Goal: Task Accomplishment & Management: Manage account settings

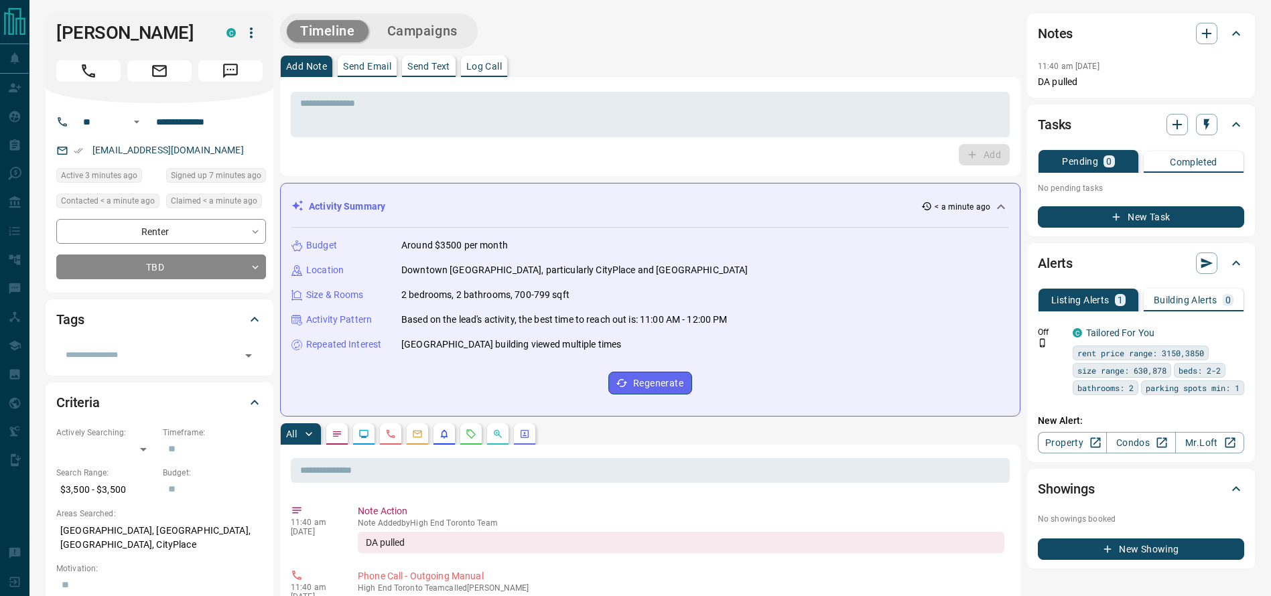
click at [656, 83] on div "* ​ Add" at bounding box center [650, 126] width 741 height 99
click at [618, 83] on div "* ​ Add" at bounding box center [650, 126] width 741 height 99
click at [591, 67] on div "Add Note Send Email Send Text Log Call" at bounding box center [650, 66] width 741 height 21
click at [635, 82] on div "* ​ Add" at bounding box center [650, 126] width 741 height 99
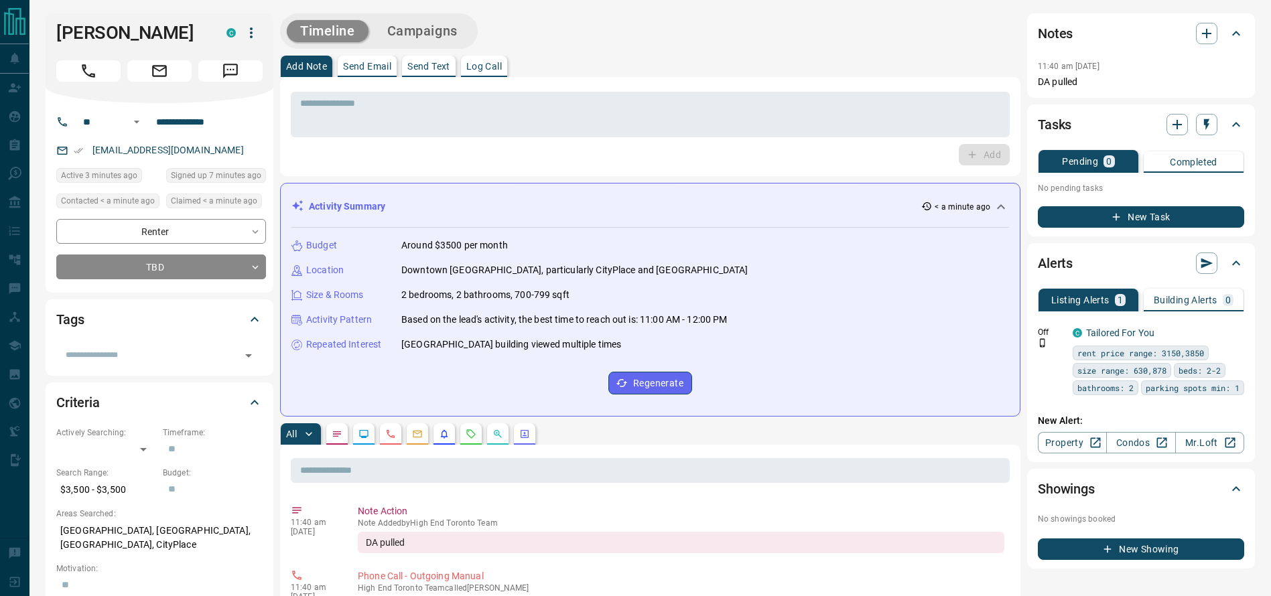
click at [651, 66] on div "Add Note Send Email Send Text Log Call" at bounding box center [650, 66] width 741 height 21
click at [684, 63] on div "Add Note Send Email Send Text Log Call" at bounding box center [650, 66] width 741 height 21
click at [607, 86] on div "* ​ Add" at bounding box center [650, 126] width 741 height 99
click at [68, 39] on h1 "[PERSON_NAME]" at bounding box center [131, 32] width 150 height 21
click at [731, 84] on div "* ​ Add" at bounding box center [650, 126] width 741 height 99
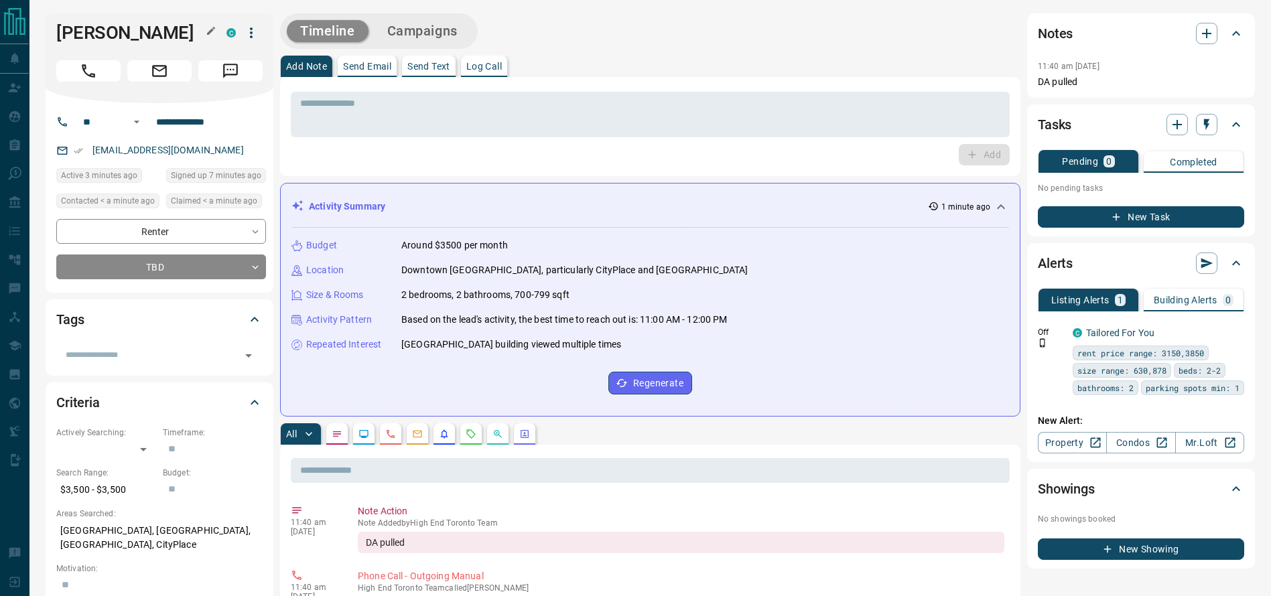
click at [163, 23] on h1 "[PERSON_NAME]" at bounding box center [131, 32] width 150 height 21
click at [84, 48] on div "[PERSON_NAME] C" at bounding box center [160, 58] width 228 height 90
click at [86, 30] on h1 "[PERSON_NAME]" at bounding box center [131, 32] width 150 height 21
click at [104, 50] on div "[PERSON_NAME] C" at bounding box center [160, 58] width 228 height 90
click at [104, 48] on div "[PERSON_NAME] C" at bounding box center [160, 58] width 228 height 90
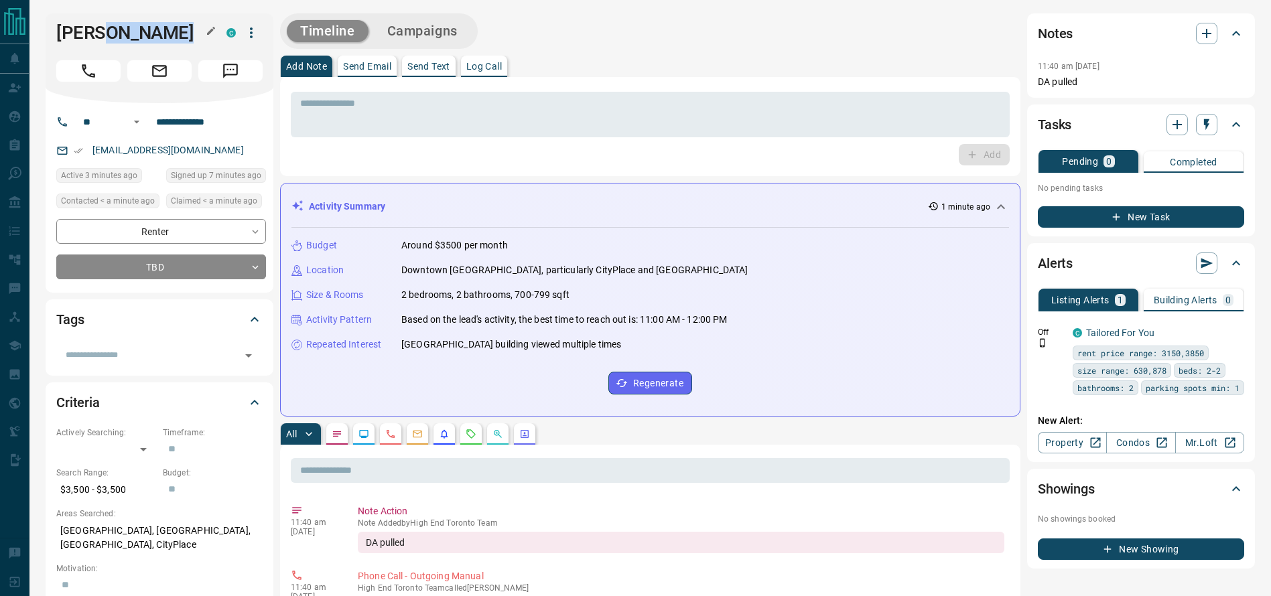
click at [104, 42] on h1 "[PERSON_NAME]" at bounding box center [131, 32] width 150 height 21
click at [96, 70] on icon "Call" at bounding box center [88, 70] width 17 height 17
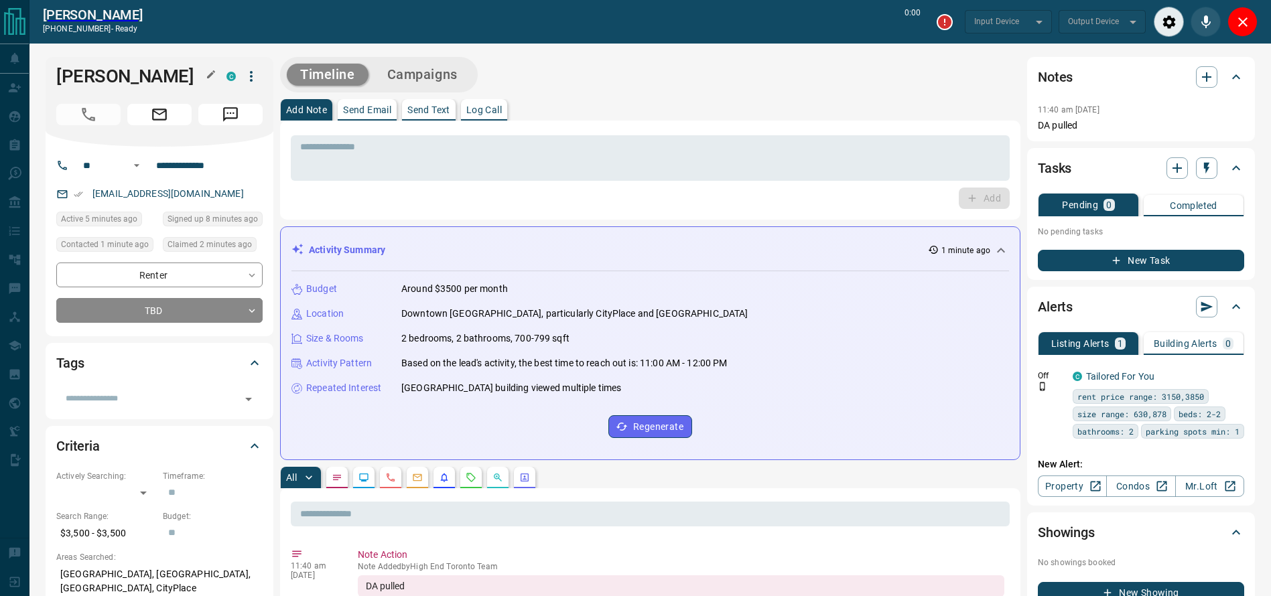
type input "*******"
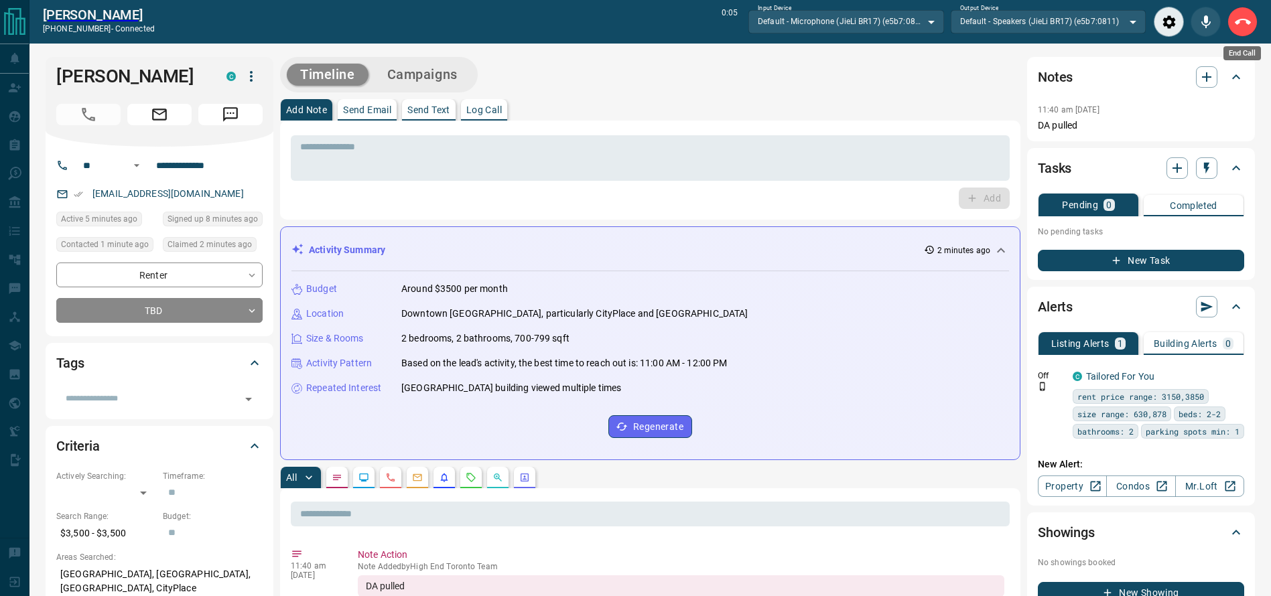
click at [1242, 34] on button "End Call" at bounding box center [1243, 22] width 30 height 30
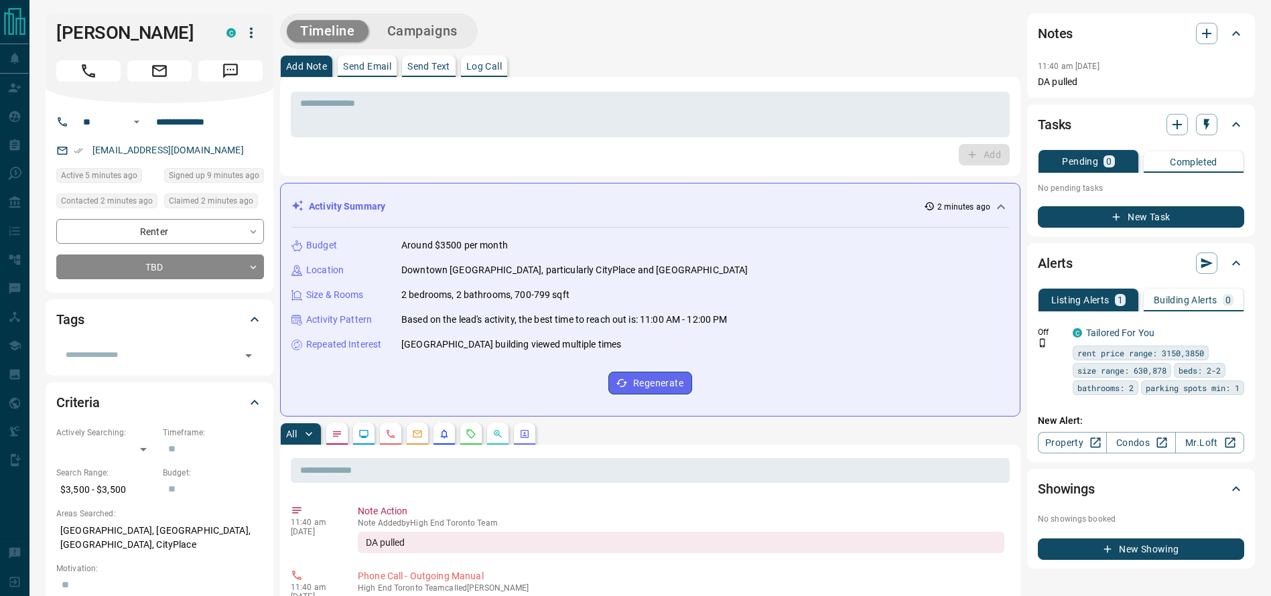
click at [640, 189] on div "Activity Summary 2 minutes ago Budget Around $3500 per month Location [GEOGRAPH…" at bounding box center [650, 300] width 741 height 234
click at [661, 101] on textarea at bounding box center [650, 115] width 700 height 34
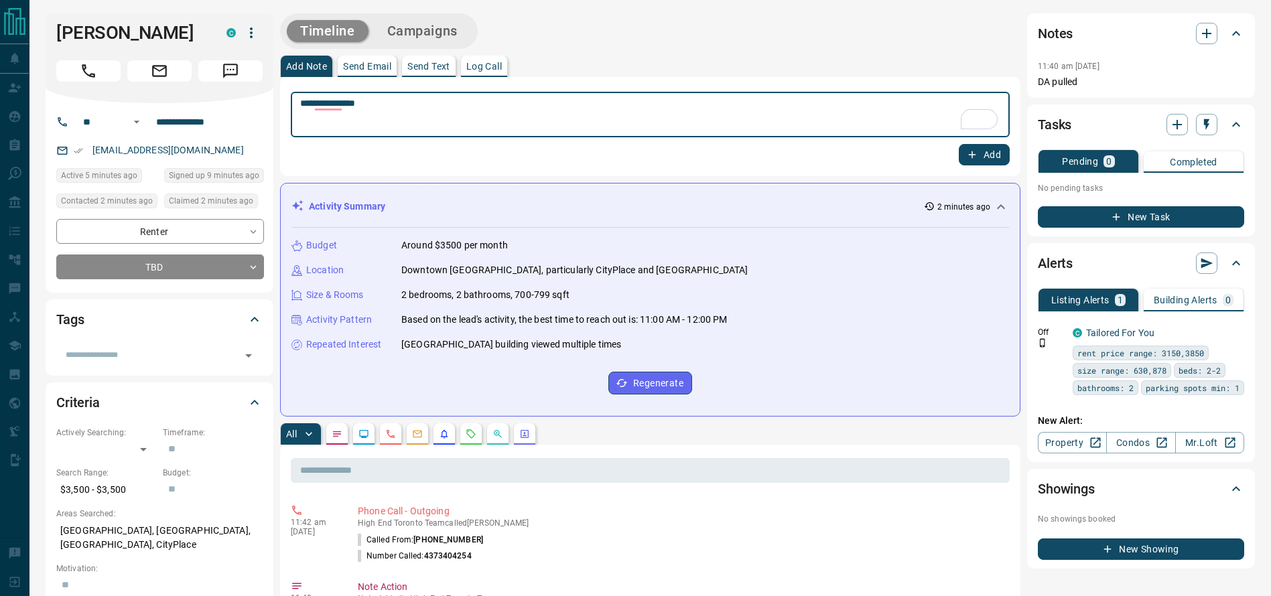
type textarea "**********"
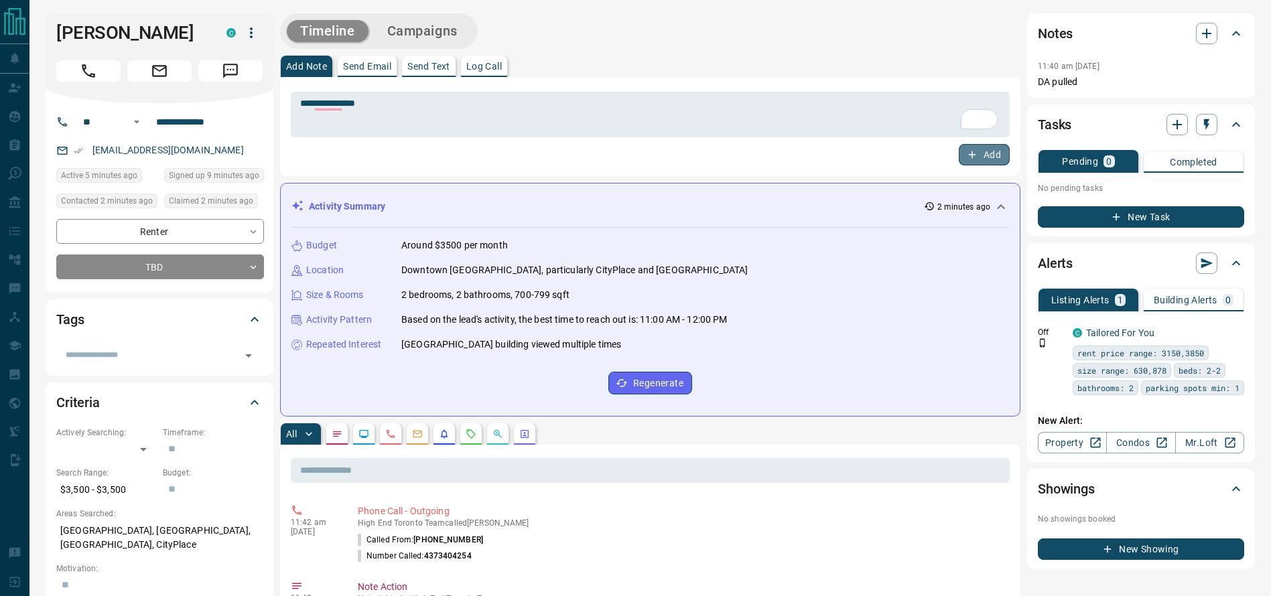
click at [965, 155] on button "Add" at bounding box center [984, 154] width 51 height 21
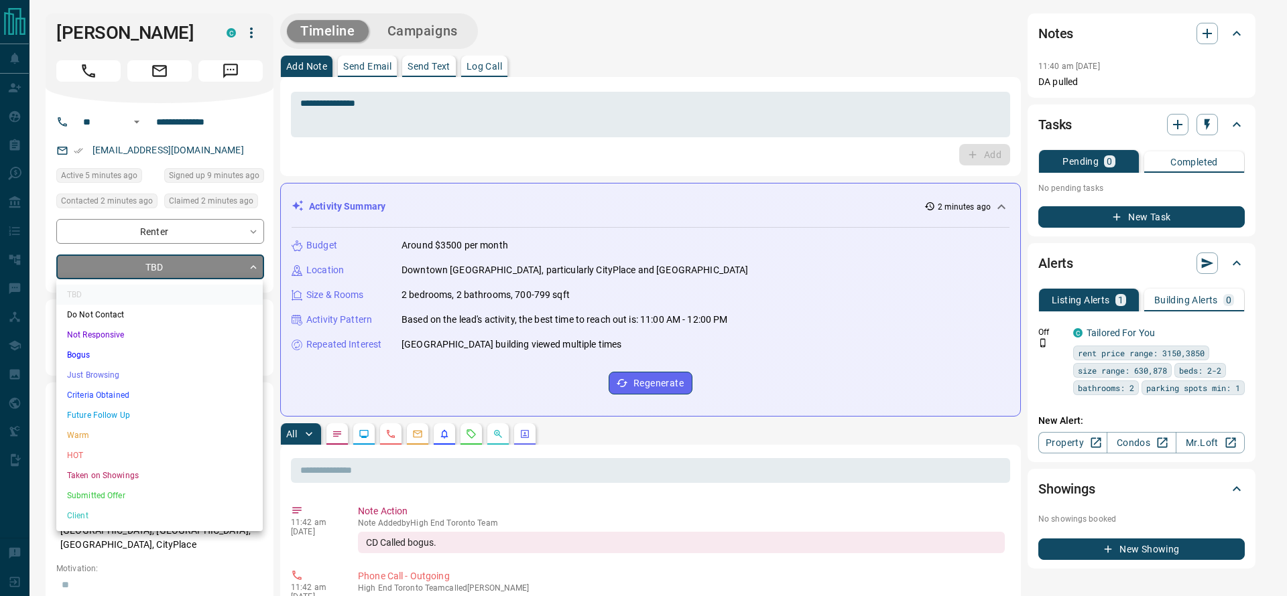
click at [101, 361] on li "Bogus" at bounding box center [159, 355] width 206 height 20
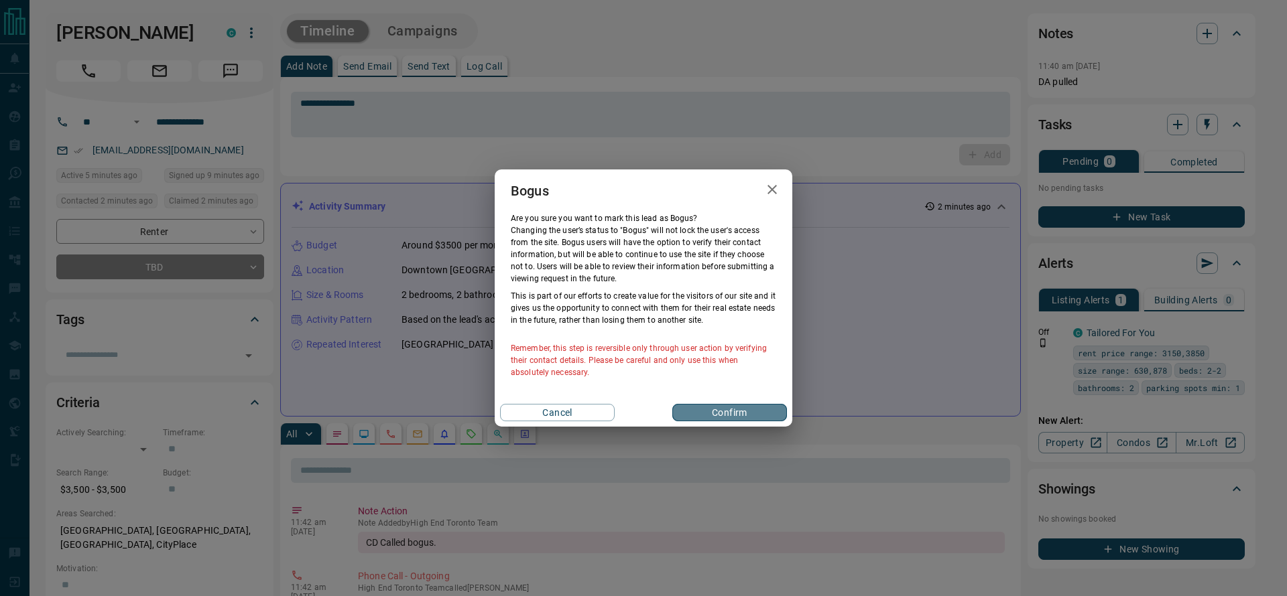
click at [757, 410] on button "Confirm" at bounding box center [729, 412] width 115 height 17
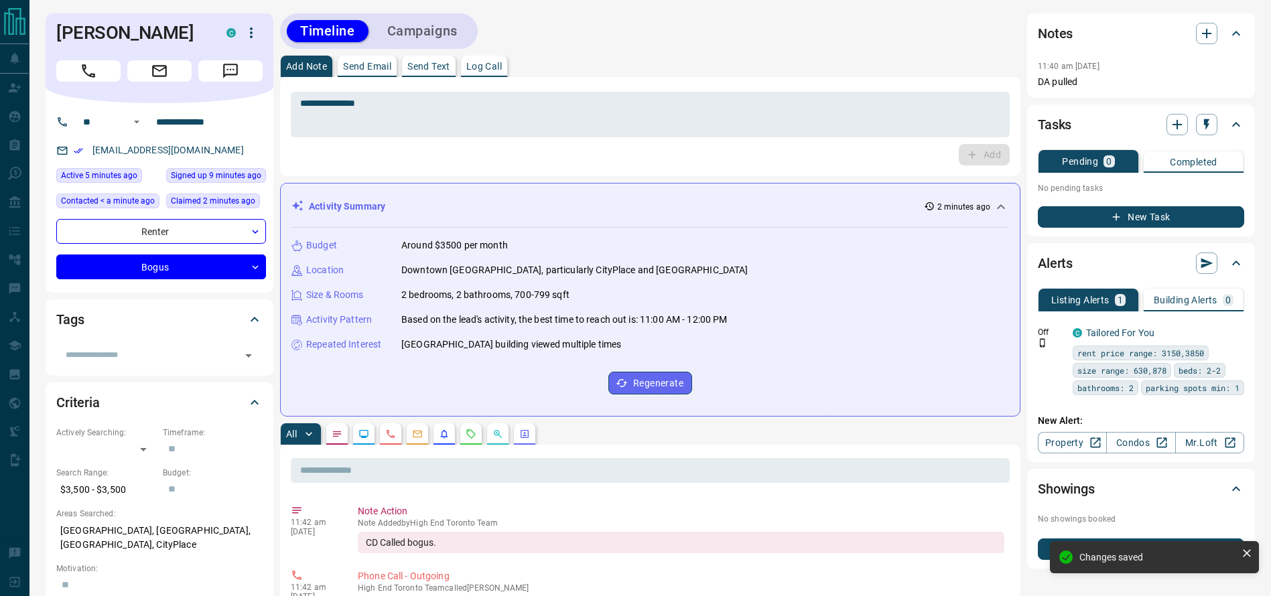
type input "**********"
type input "*"
click at [436, 15] on div "Timeline Campaigns" at bounding box center [379, 31] width 198 height 36
click at [431, 23] on button "Campaigns" at bounding box center [422, 31] width 97 height 22
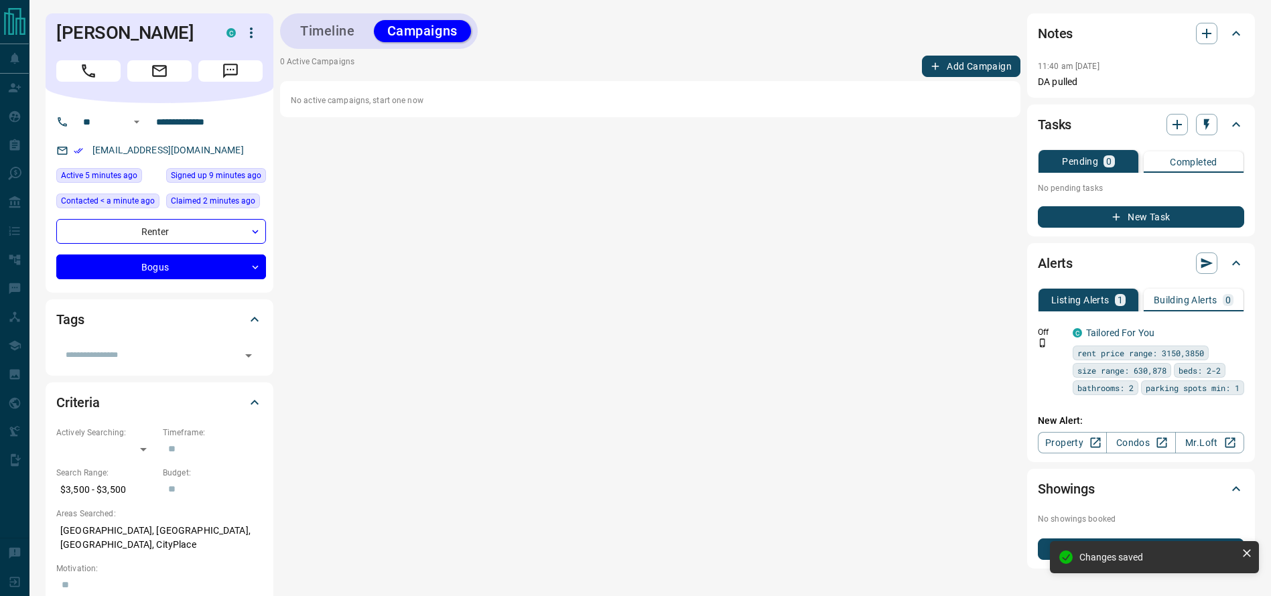
click at [944, 64] on button "Add Campaign" at bounding box center [971, 66] width 99 height 21
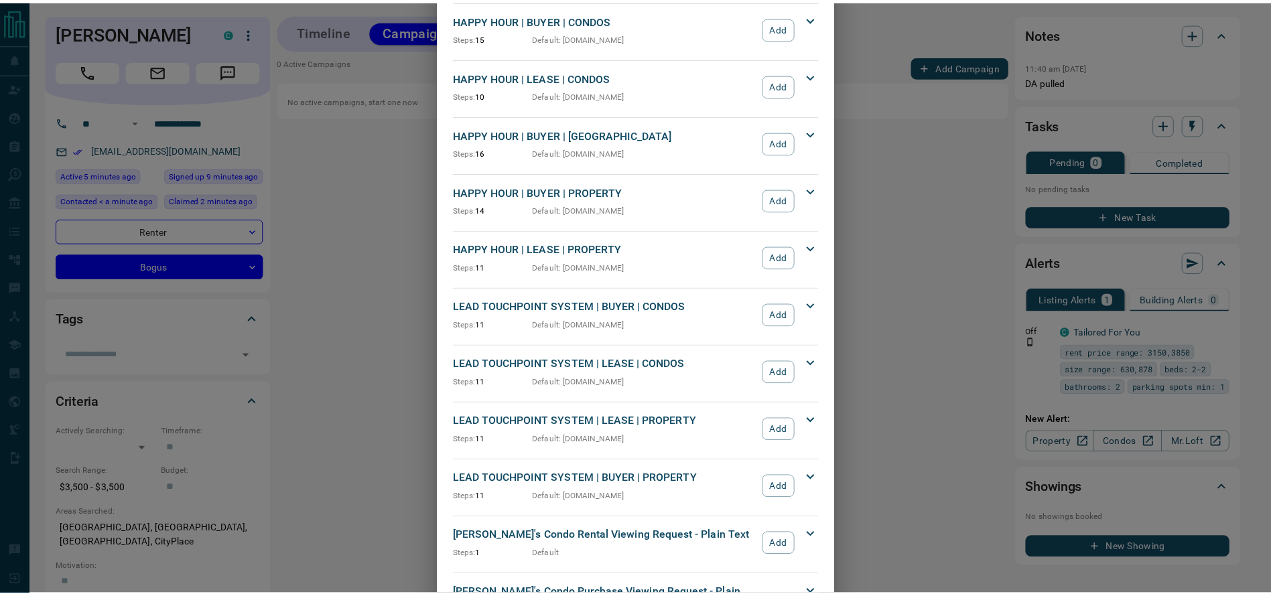
scroll to position [172, 0]
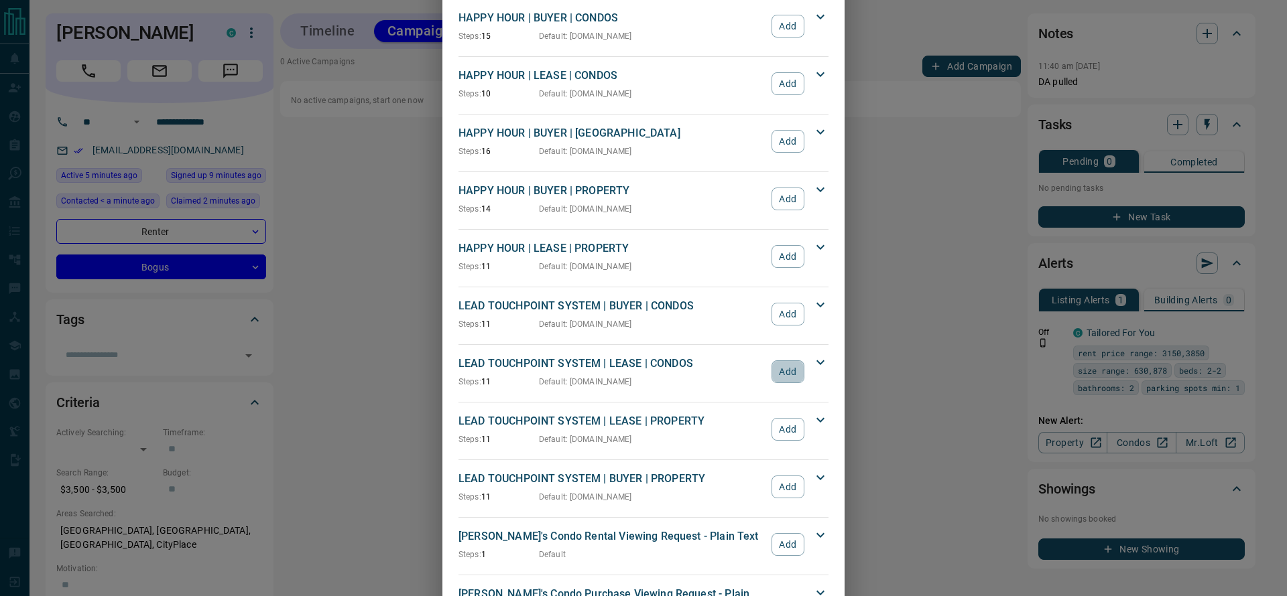
click at [777, 366] on button "Add" at bounding box center [787, 372] width 33 height 23
